Goal: Task Accomplishment & Management: Use online tool/utility

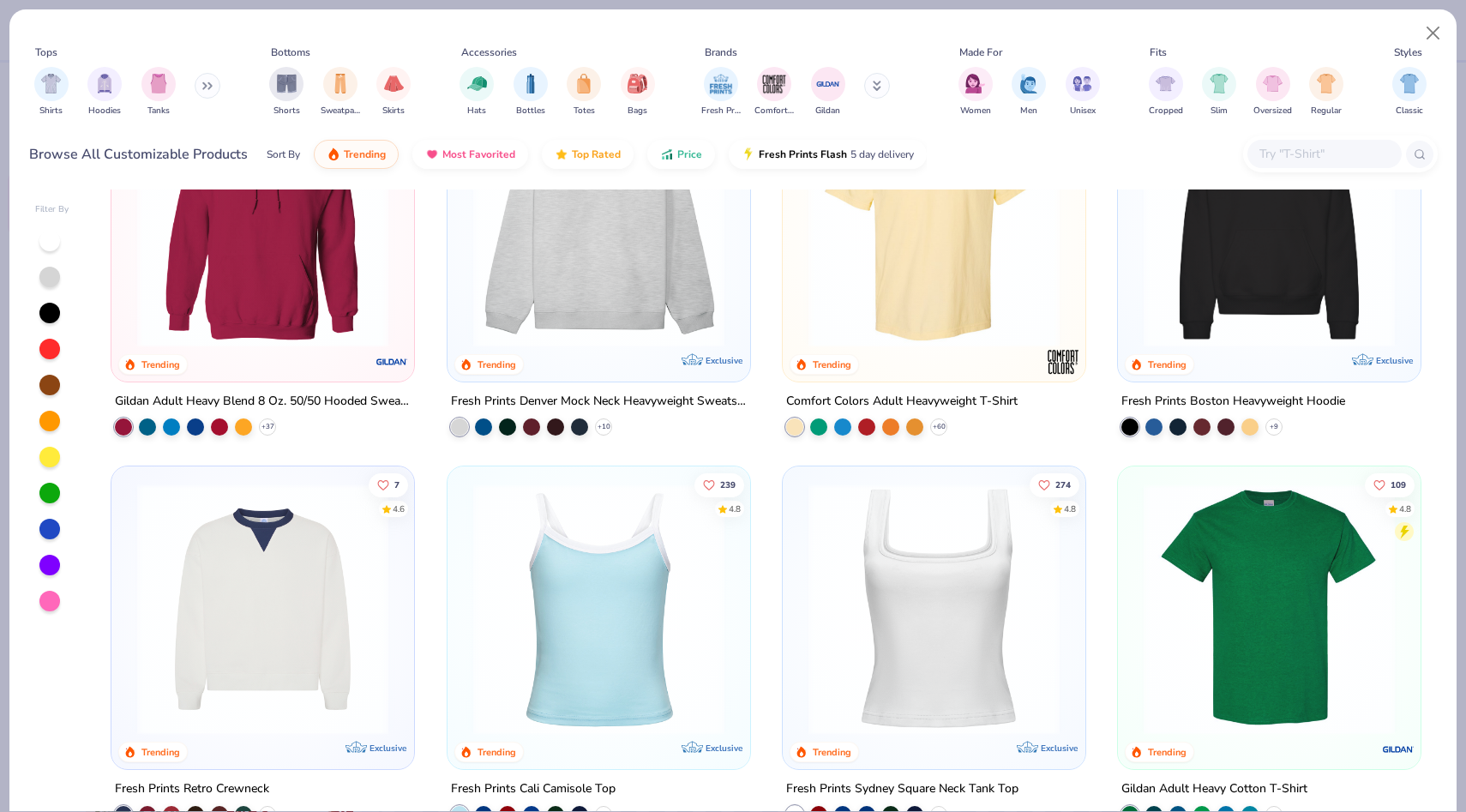
scroll to position [142, 0]
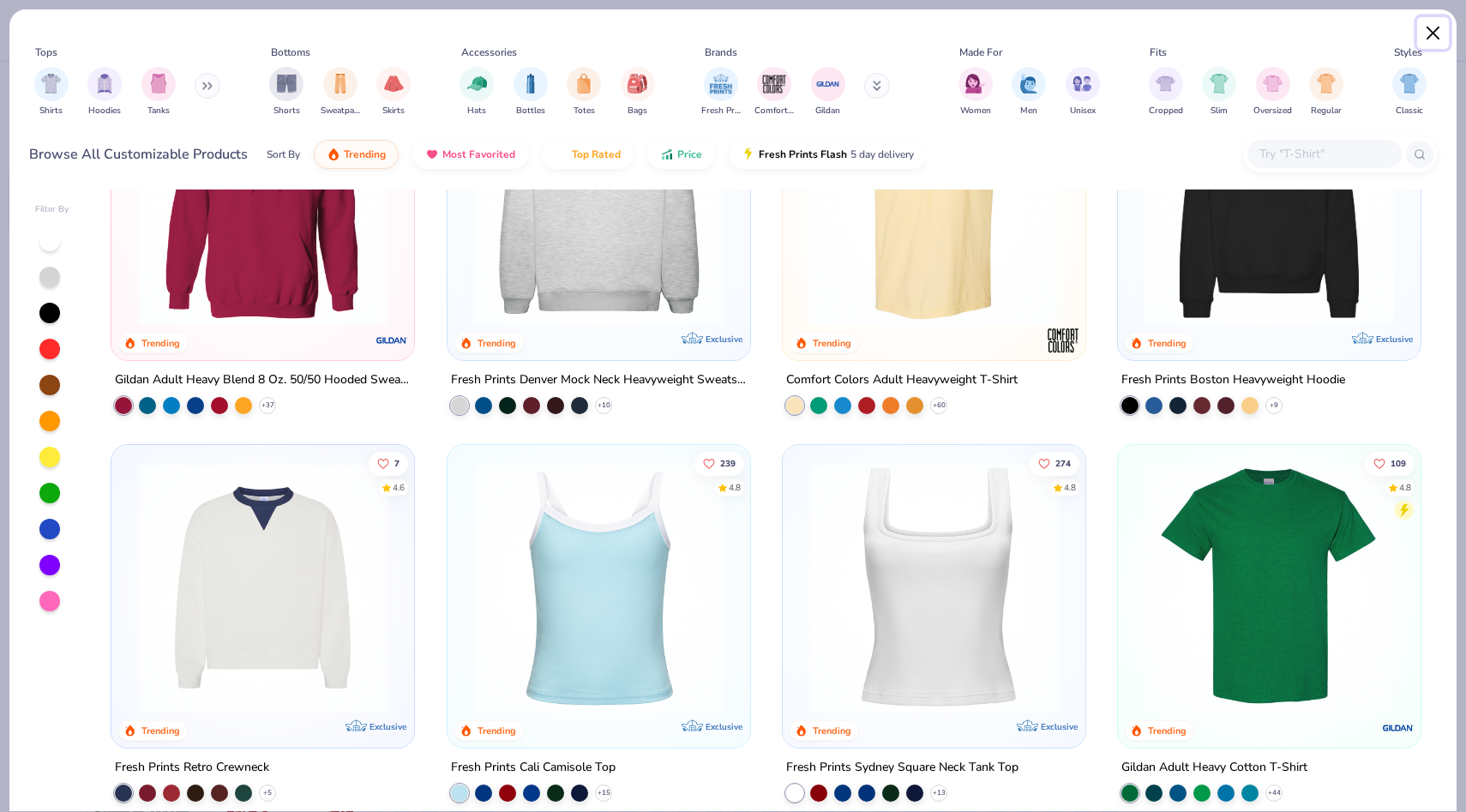
click at [1421, 35] on button "Close" at bounding box center [1433, 34] width 33 height 33
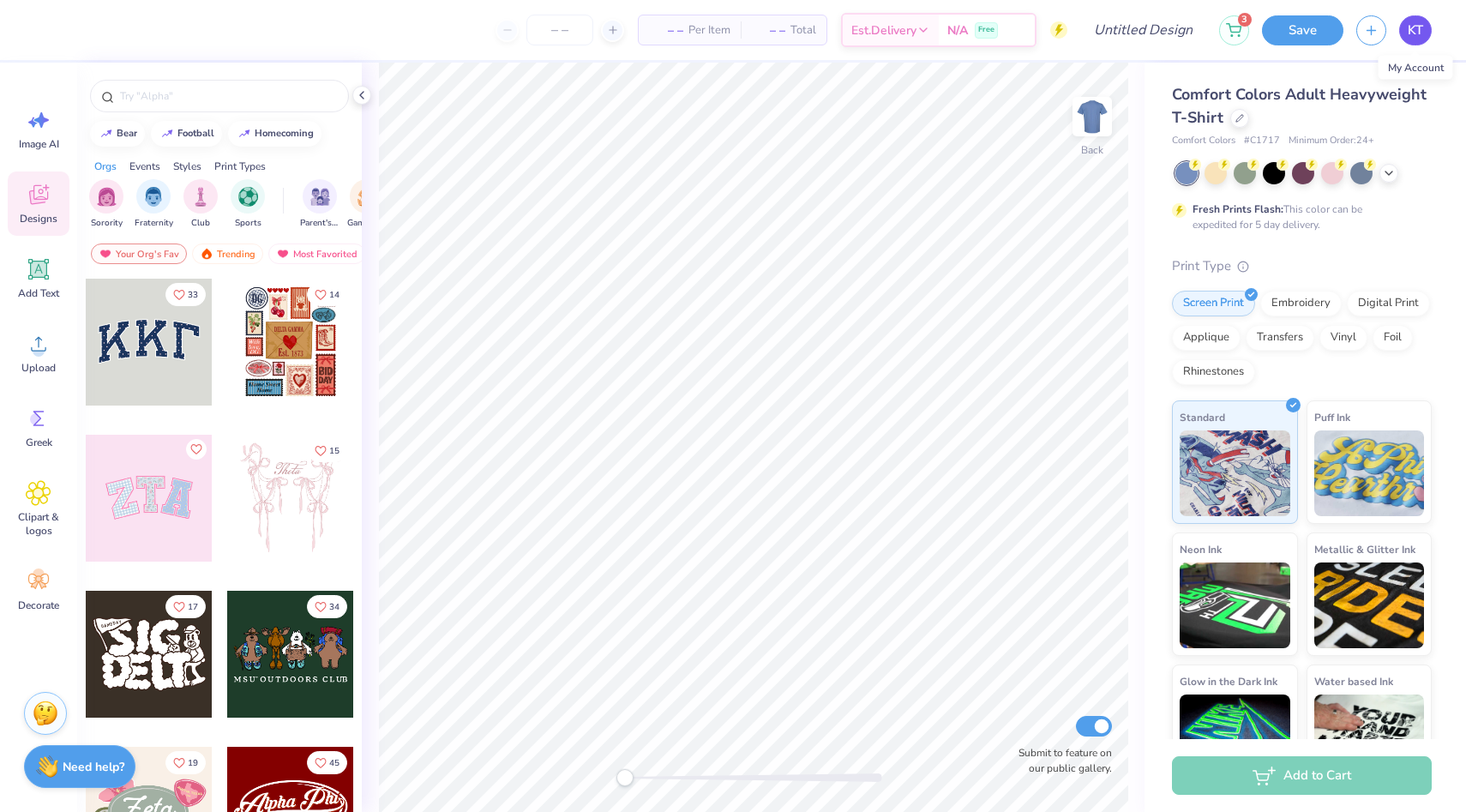
click at [1417, 34] on span "KT" at bounding box center [1415, 30] width 15 height 20
click at [1231, 116] on div at bounding box center [1240, 117] width 19 height 19
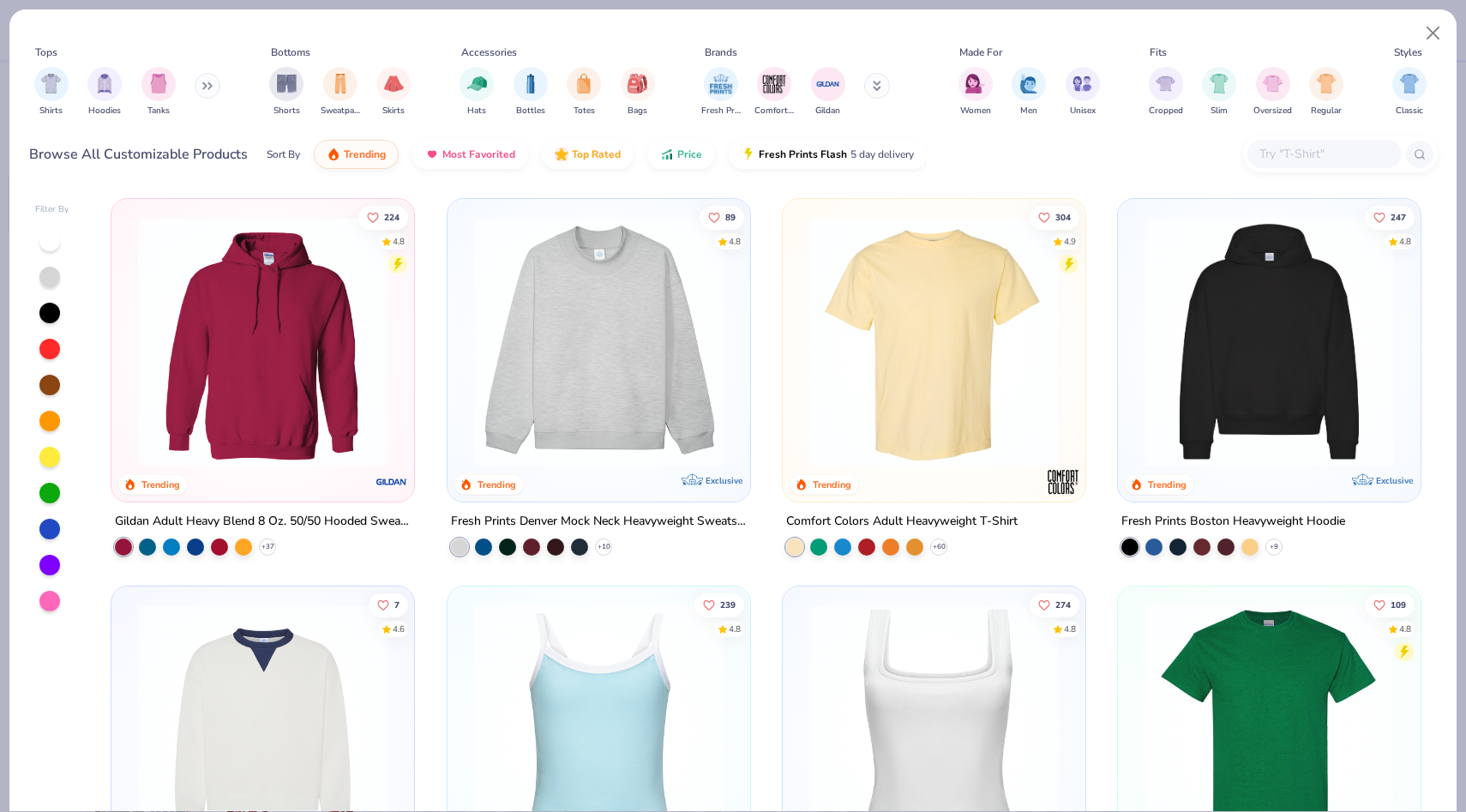
click at [662, 306] on img at bounding box center [599, 341] width 268 height 251
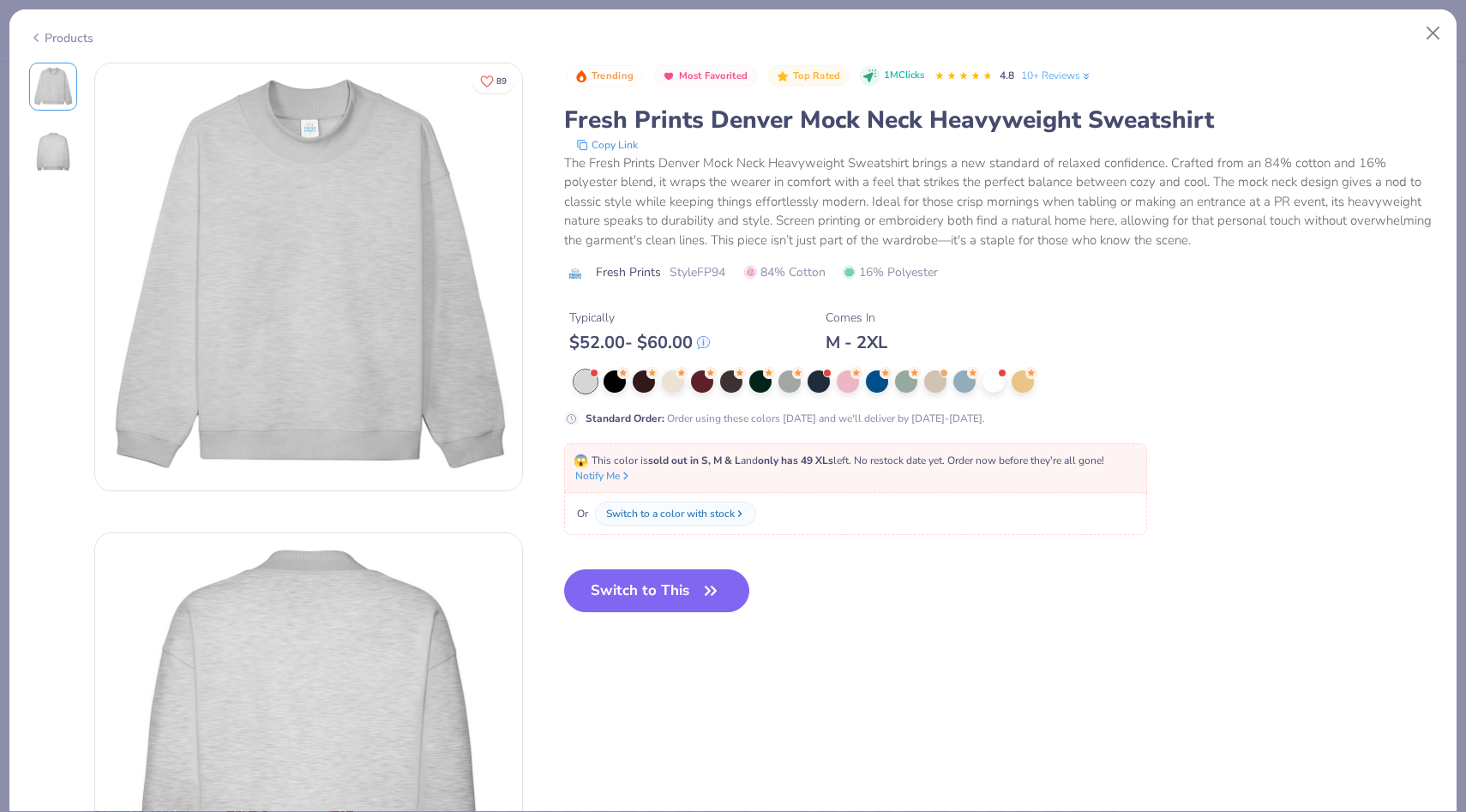
drag, startPoint x: 698, startPoint y: 608, endPoint x: 656, endPoint y: 219, distance: 391.3
click at [698, 608] on button "Switch to This" at bounding box center [657, 590] width 186 height 43
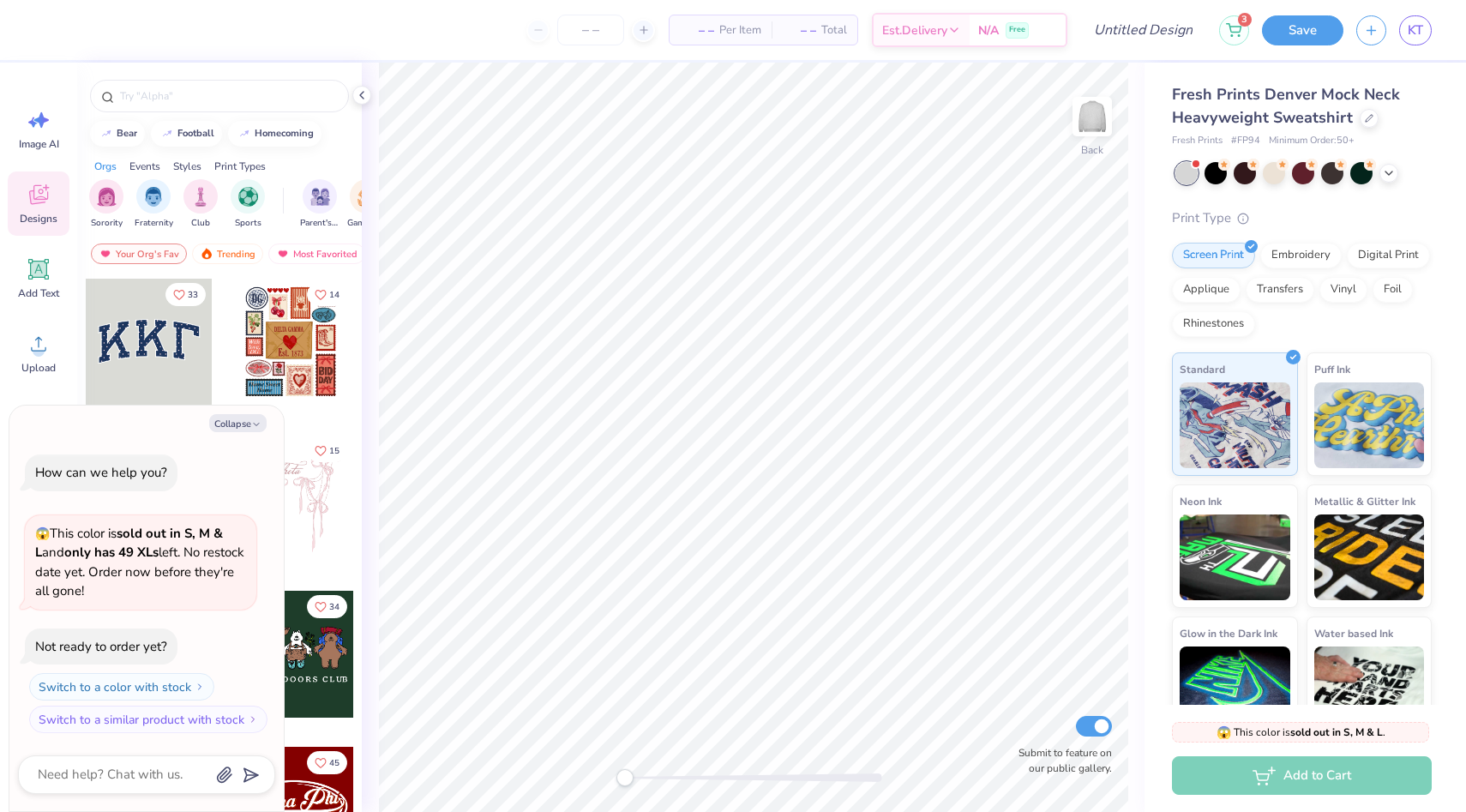
click at [155, 364] on div at bounding box center [150, 342] width 127 height 127
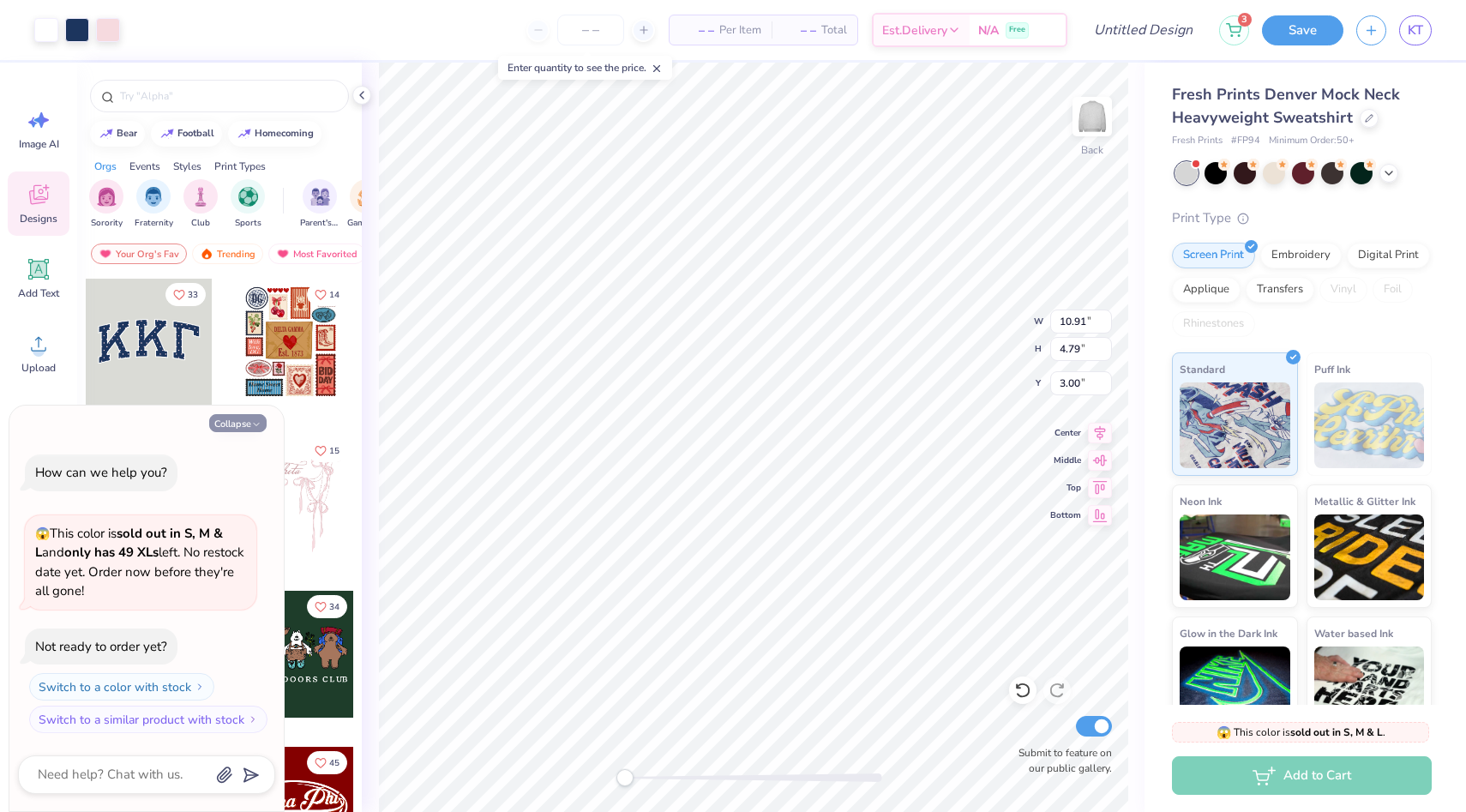
click at [223, 419] on button "Collapse" at bounding box center [237, 423] width 58 height 18
type textarea "x"
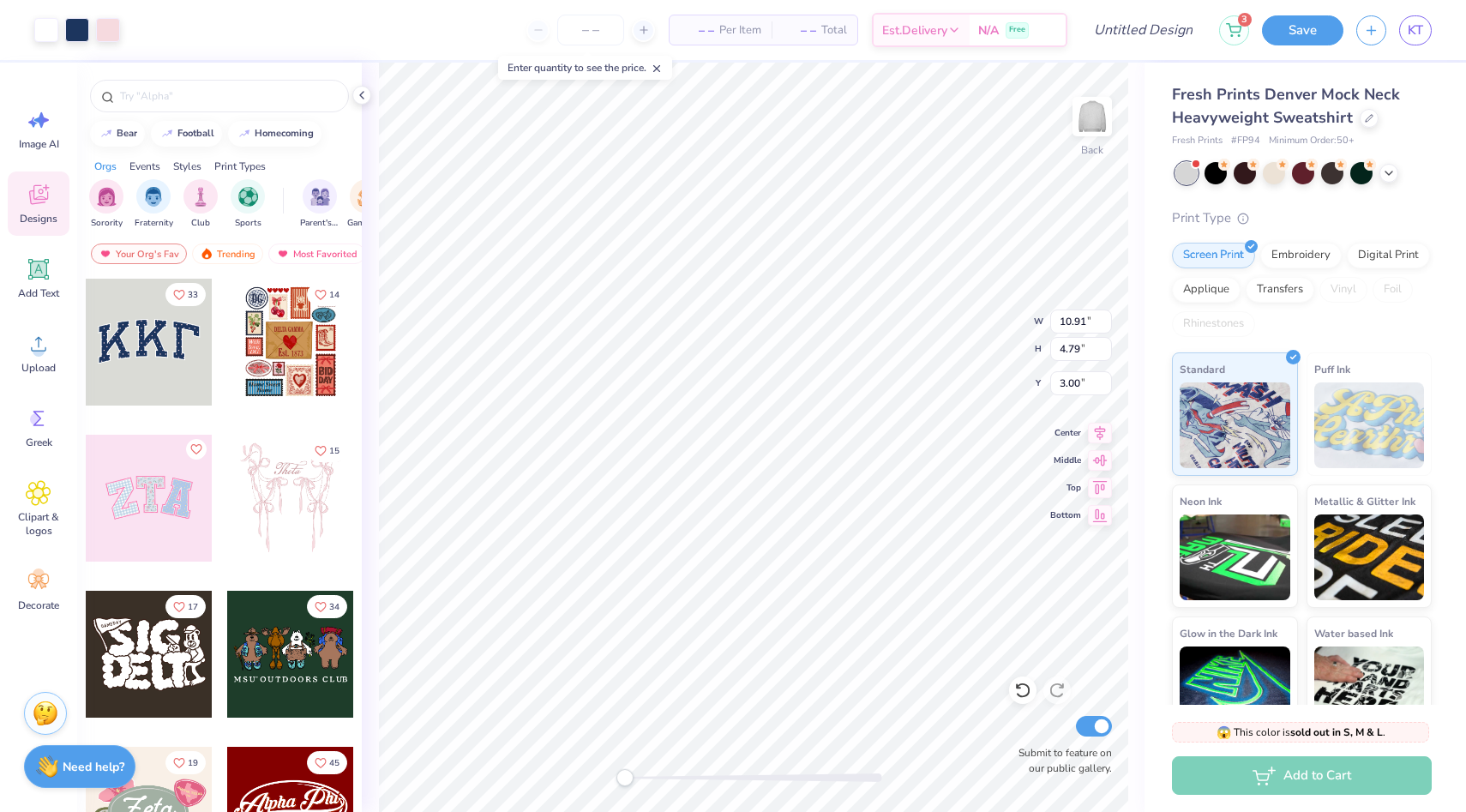
click at [34, 215] on span "Designs" at bounding box center [39, 218] width 38 height 14
